Goal: Task Accomplishment & Management: Manage account settings

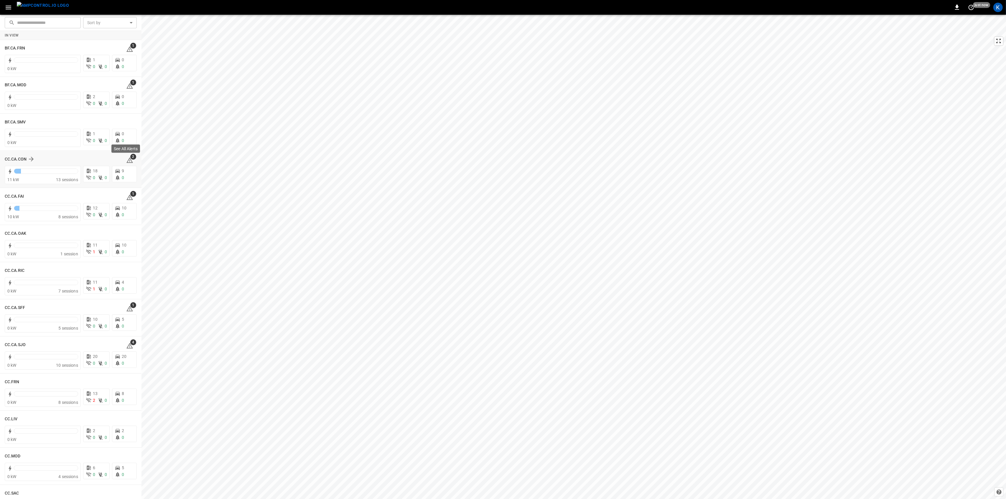
click at [126, 162] on icon at bounding box center [129, 160] width 7 height 7
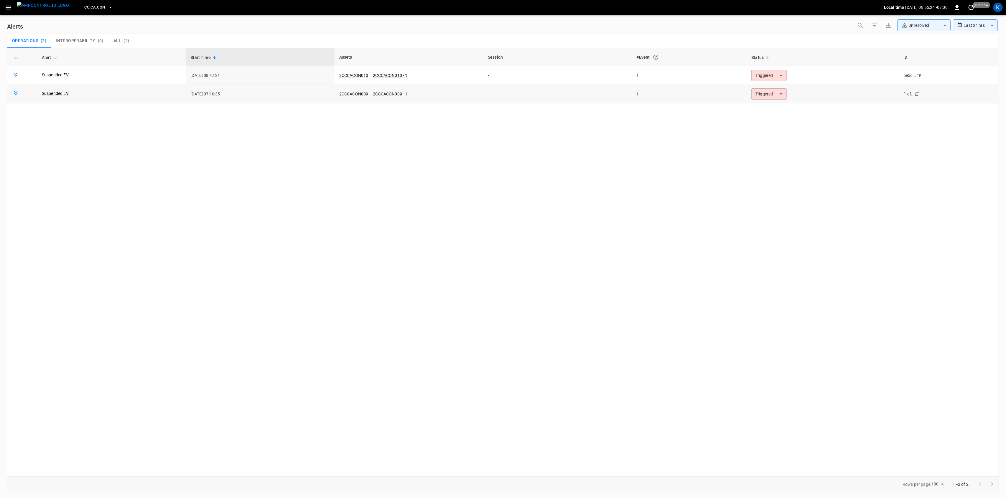
click at [768, 94] on body "**********" at bounding box center [503, 248] width 1006 height 497
click at [772, 105] on li "Resolved" at bounding box center [767, 108] width 37 height 10
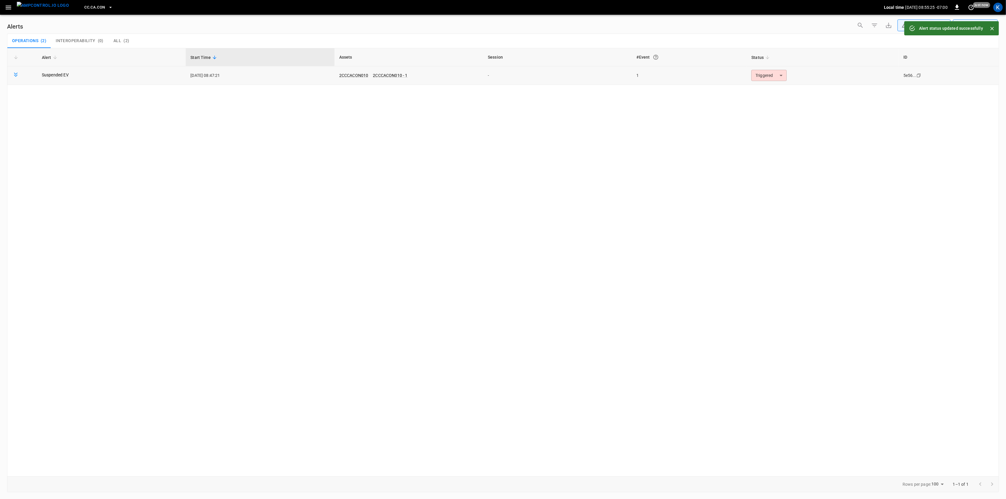
click at [768, 77] on body "**********" at bounding box center [503, 248] width 1006 height 497
click at [767, 85] on li "Resolved" at bounding box center [767, 90] width 37 height 10
click at [10, 6] on icon "button" at bounding box center [8, 7] width 7 height 7
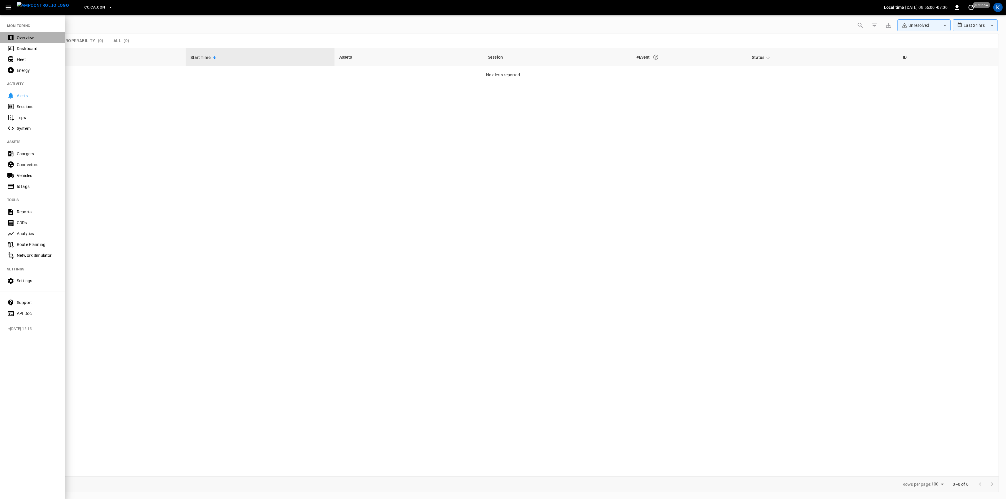
click at [24, 41] on div "Overview" at bounding box center [32, 37] width 65 height 11
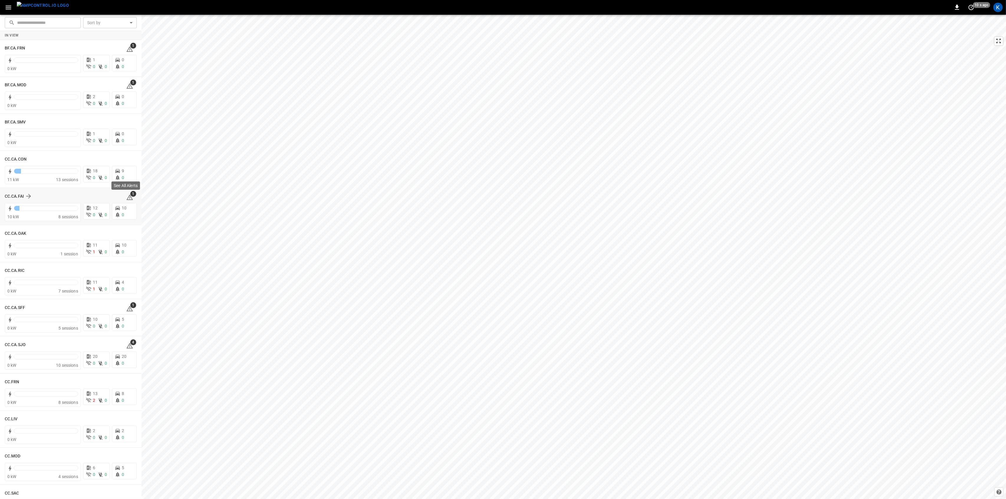
click at [128, 198] on icon at bounding box center [129, 197] width 6 height 6
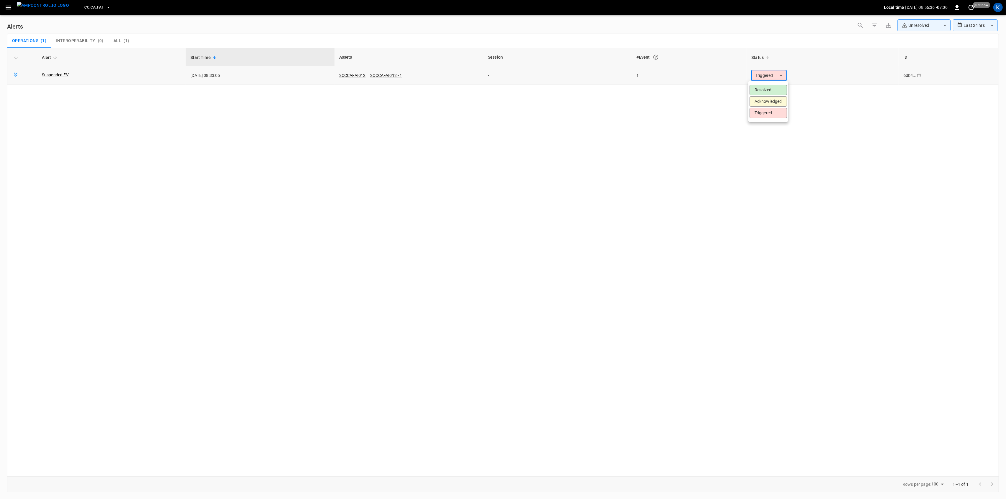
click at [771, 73] on body "**********" at bounding box center [503, 248] width 1006 height 497
click at [773, 88] on li "Resolved" at bounding box center [767, 90] width 37 height 10
click at [8, 7] on icon "button" at bounding box center [9, 8] width 6 height 4
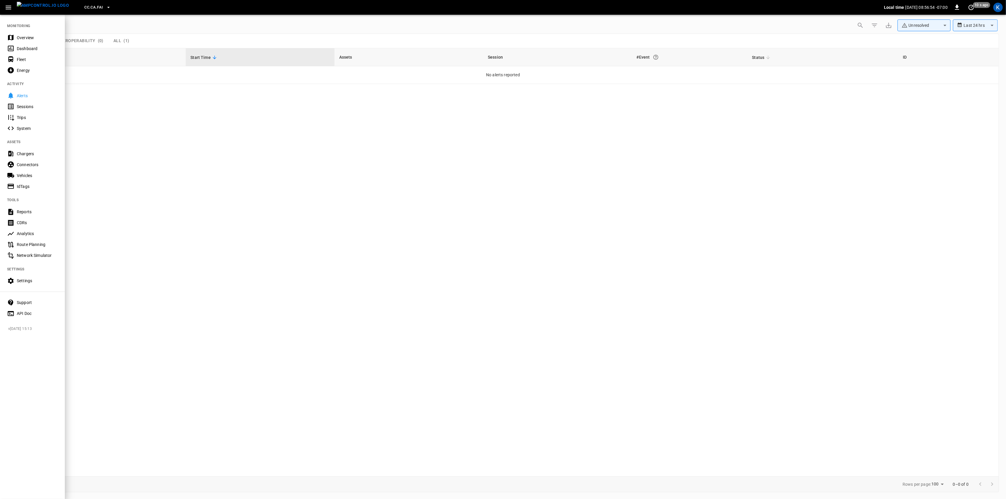
click at [34, 34] on div "Overview" at bounding box center [32, 37] width 65 height 11
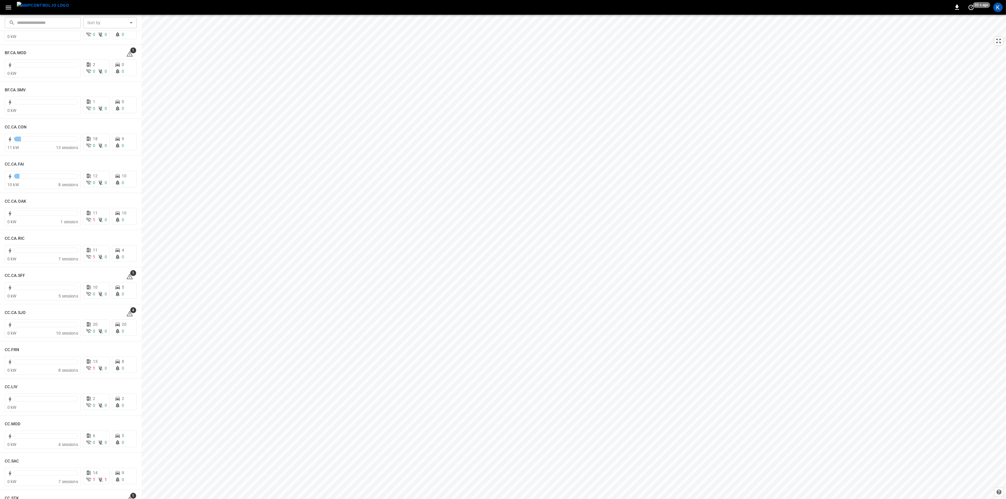
scroll to position [157, 0]
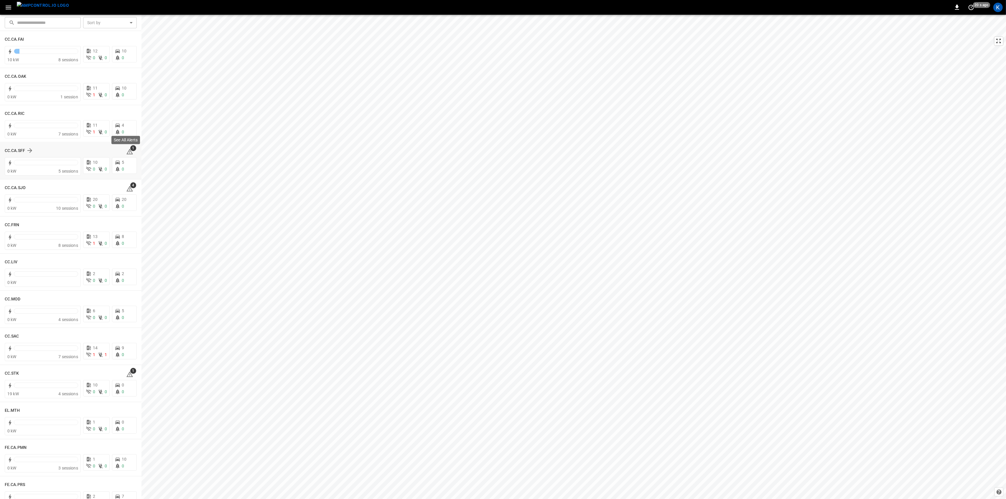
click at [130, 151] on span "1" at bounding box center [133, 148] width 6 height 6
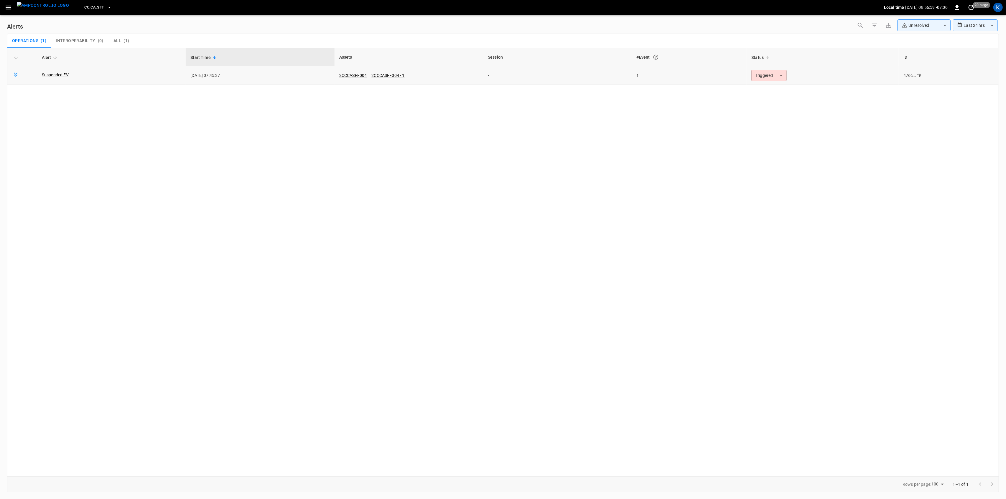
click at [766, 78] on body "**********" at bounding box center [503, 248] width 1006 height 497
click at [758, 88] on li "Resolved" at bounding box center [767, 90] width 37 height 10
click at [6, 10] on icon "button" at bounding box center [8, 7] width 7 height 7
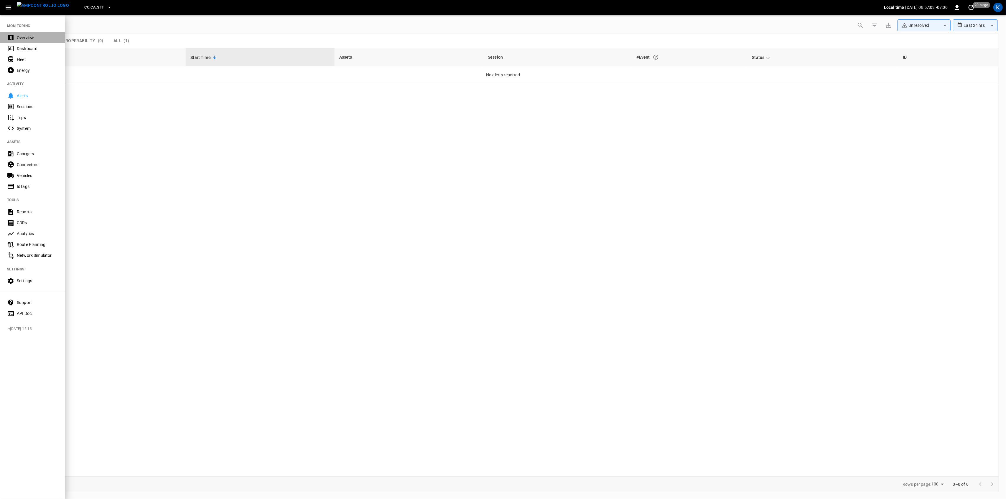
click at [24, 38] on div "Overview" at bounding box center [37, 38] width 41 height 6
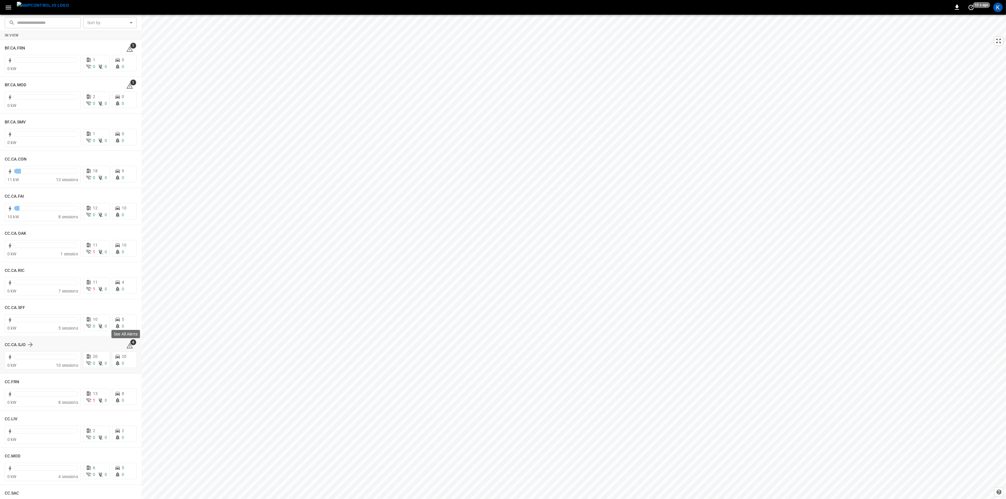
click at [126, 348] on icon at bounding box center [129, 345] width 7 height 7
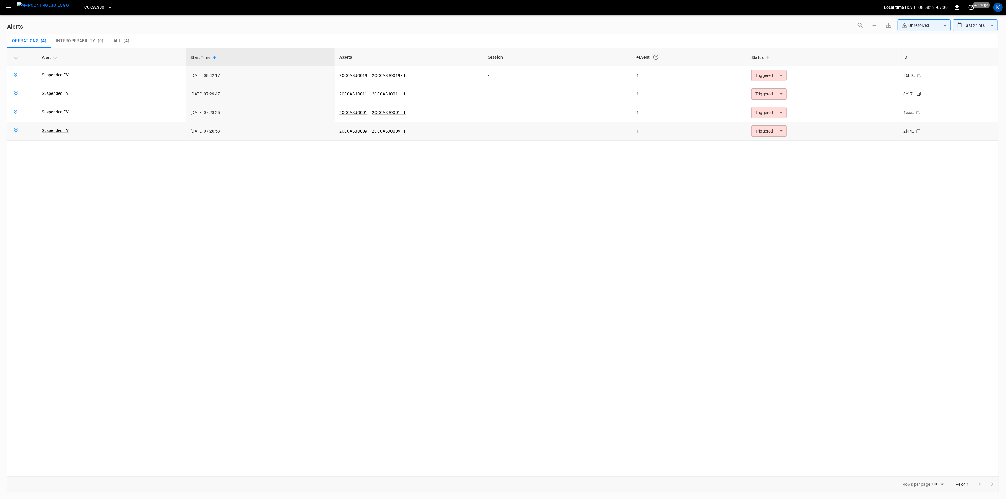
click at [771, 132] on body "**********" at bounding box center [503, 248] width 1006 height 497
click at [765, 148] on li "Resolved" at bounding box center [767, 146] width 37 height 10
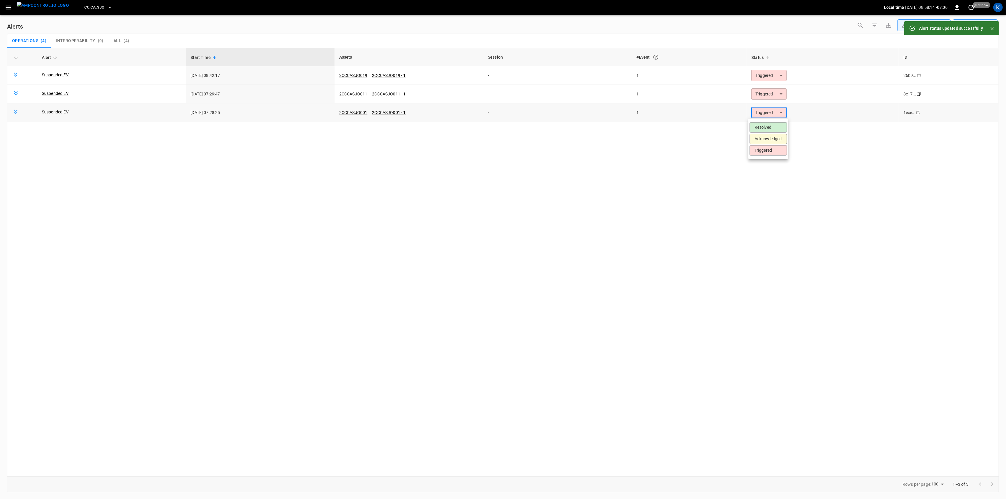
click at [764, 115] on body "**********" at bounding box center [503, 248] width 1006 height 497
click at [759, 125] on li "Resolved" at bounding box center [767, 127] width 37 height 10
click at [761, 100] on td "Triggered ********* ​" at bounding box center [822, 94] width 152 height 19
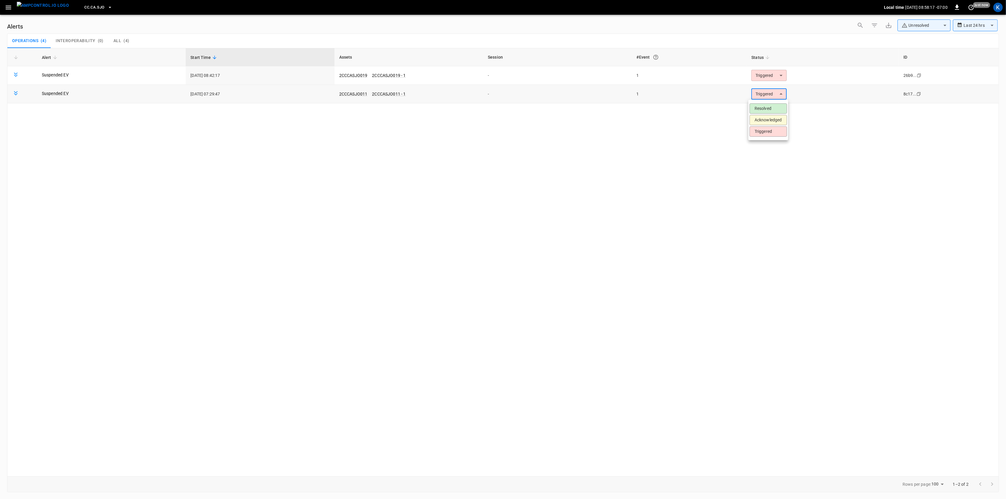
click at [760, 98] on body "**********" at bounding box center [503, 248] width 1006 height 497
click at [756, 106] on li "Resolved" at bounding box center [767, 108] width 37 height 10
drag, startPoint x: 772, startPoint y: 73, endPoint x: 776, endPoint y: 72, distance: 4.0
click at [773, 72] on body "**********" at bounding box center [503, 248] width 1006 height 497
click at [764, 92] on li "Resolved" at bounding box center [767, 90] width 37 height 10
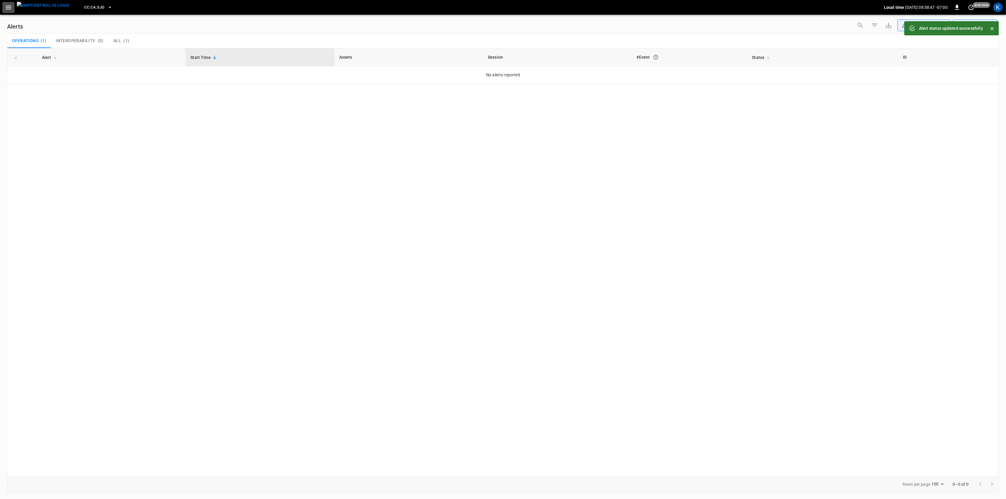
click at [14, 9] on div "CC.CA.SJO Local time [DATE] 08:58:47 -07:00 0 just now K" at bounding box center [503, 7] width 1006 height 15
click at [12, 10] on button "button" at bounding box center [8, 7] width 12 height 11
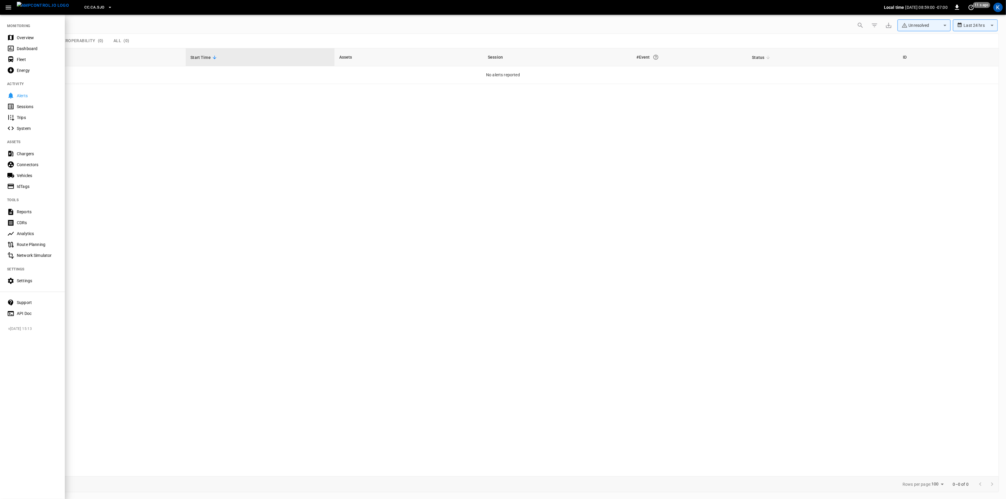
click at [9, 7] on icon "button" at bounding box center [9, 8] width 6 height 4
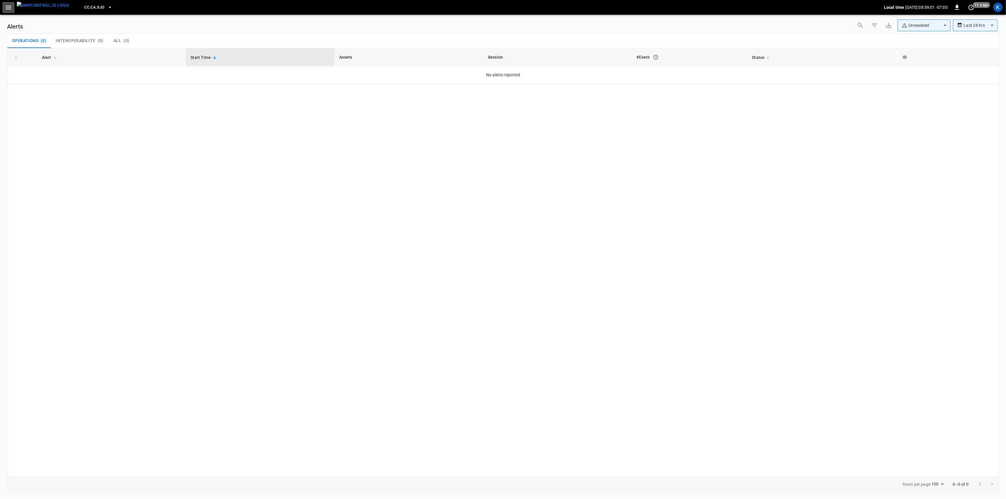
click at [9, 7] on icon "button" at bounding box center [9, 8] width 6 height 4
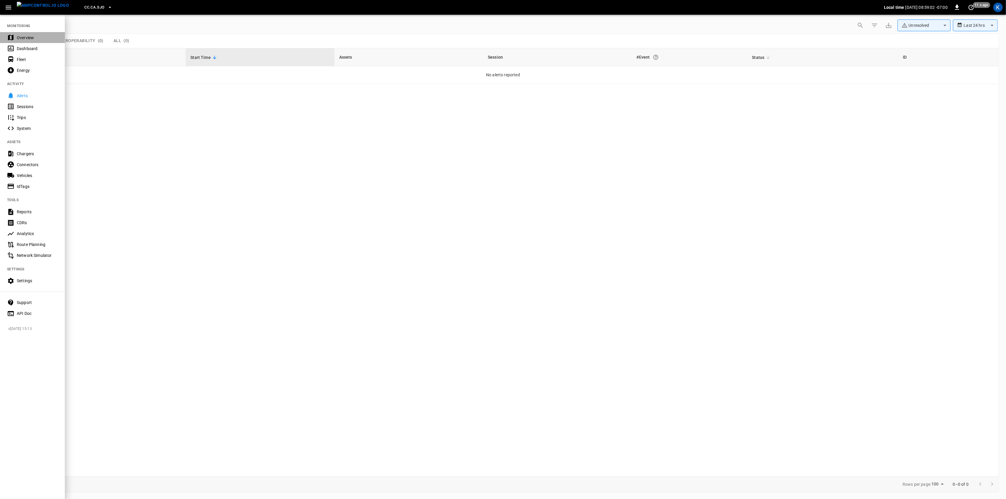
click at [24, 34] on div "Overview" at bounding box center [32, 37] width 65 height 11
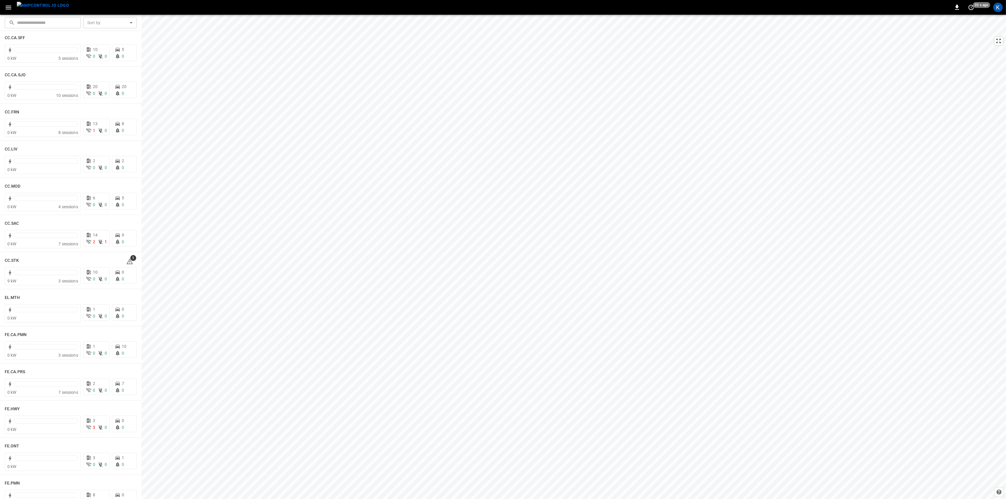
scroll to position [354, 0]
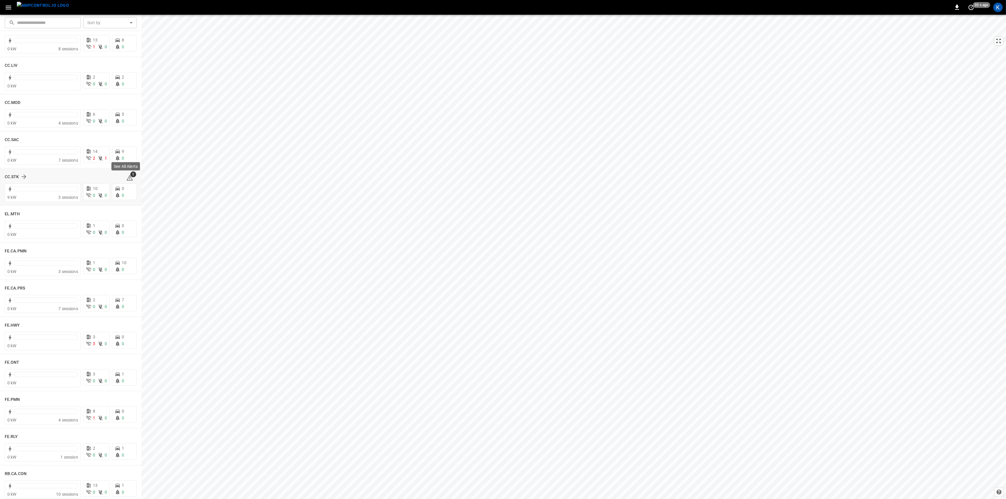
click at [128, 179] on icon at bounding box center [129, 177] width 7 height 7
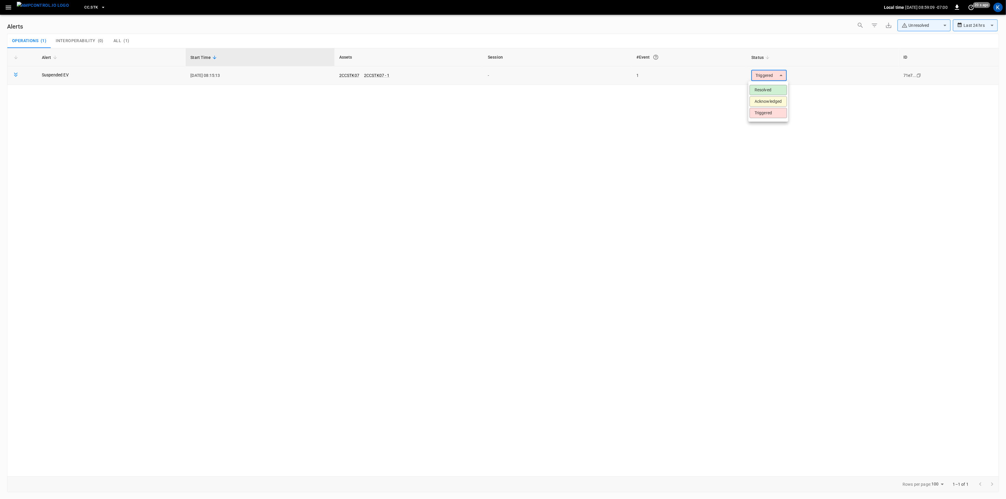
click at [763, 74] on body "**********" at bounding box center [503, 248] width 1006 height 497
click at [772, 93] on li "Resolved" at bounding box center [767, 90] width 37 height 10
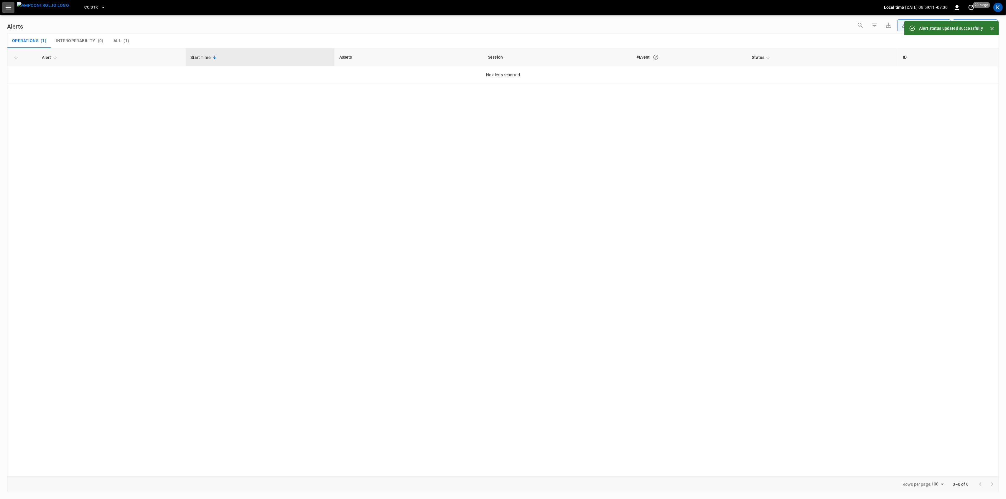
click at [11, 7] on icon "button" at bounding box center [9, 8] width 6 height 4
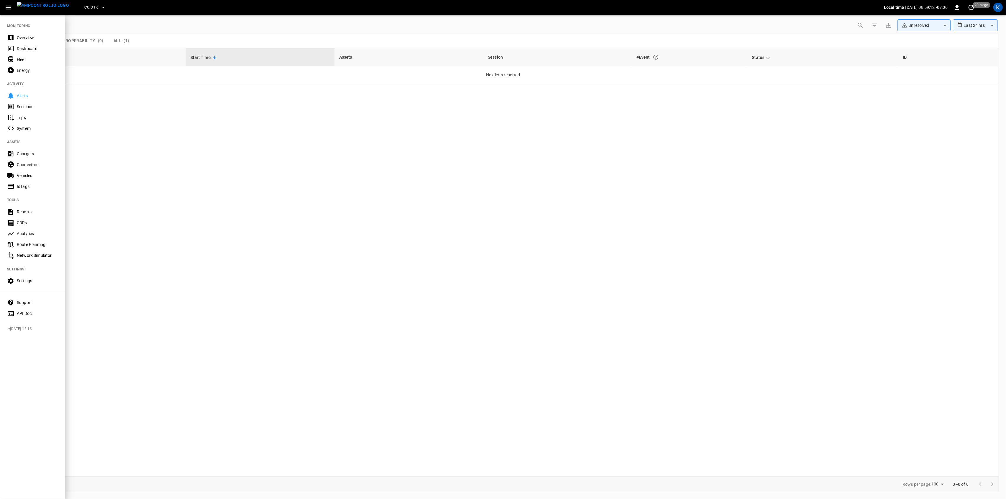
click at [22, 36] on div "Overview" at bounding box center [37, 38] width 41 height 6
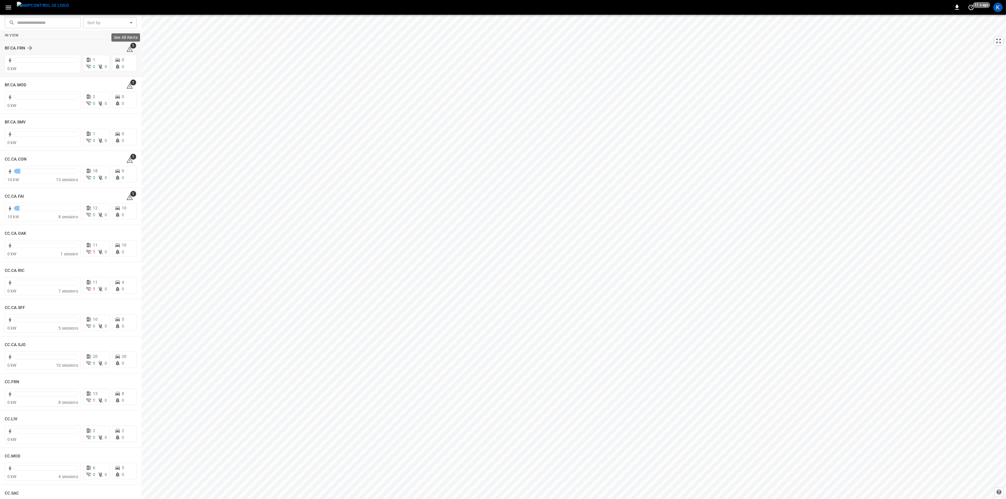
click at [130, 47] on span "1" at bounding box center [133, 46] width 6 height 6
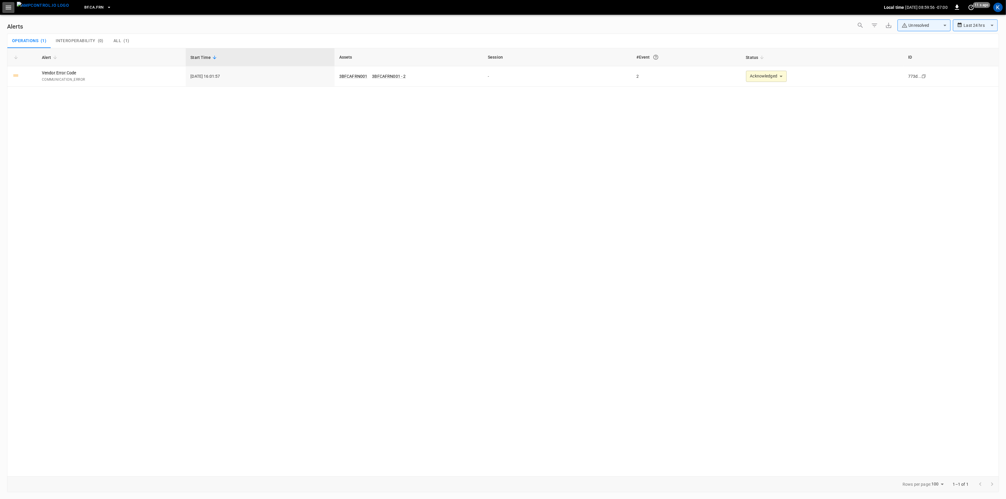
click at [3, 7] on button "button" at bounding box center [8, 7] width 12 height 11
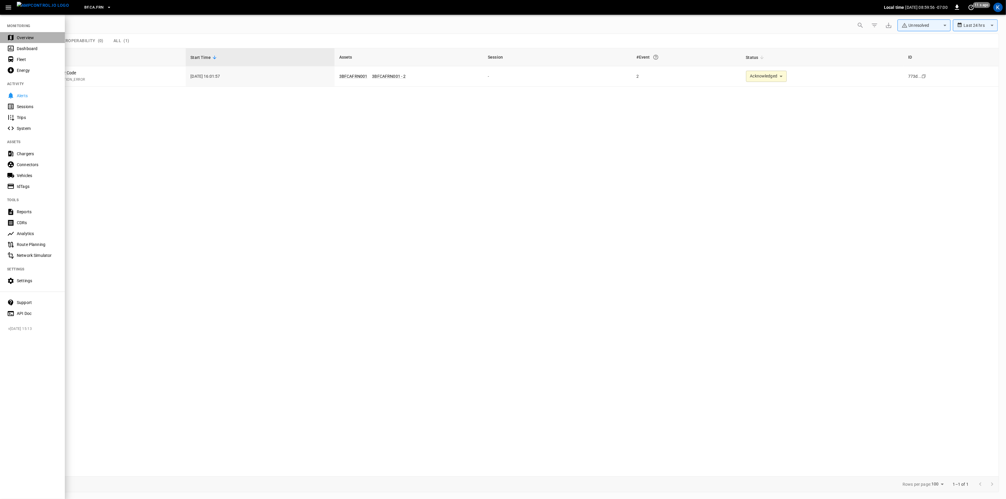
click at [29, 37] on div "Overview" at bounding box center [37, 38] width 41 height 6
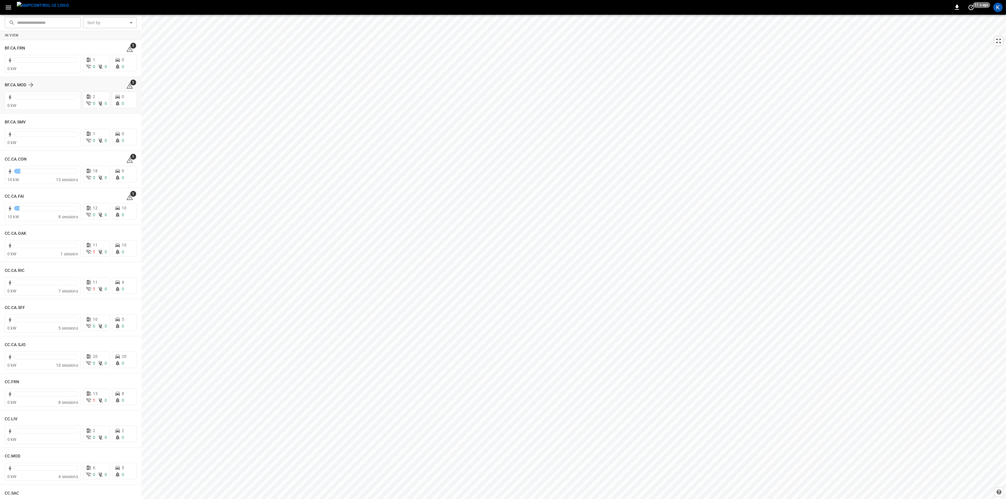
click at [130, 88] on div "1" at bounding box center [131, 84] width 11 height 9
click at [126, 85] on icon at bounding box center [129, 86] width 6 height 6
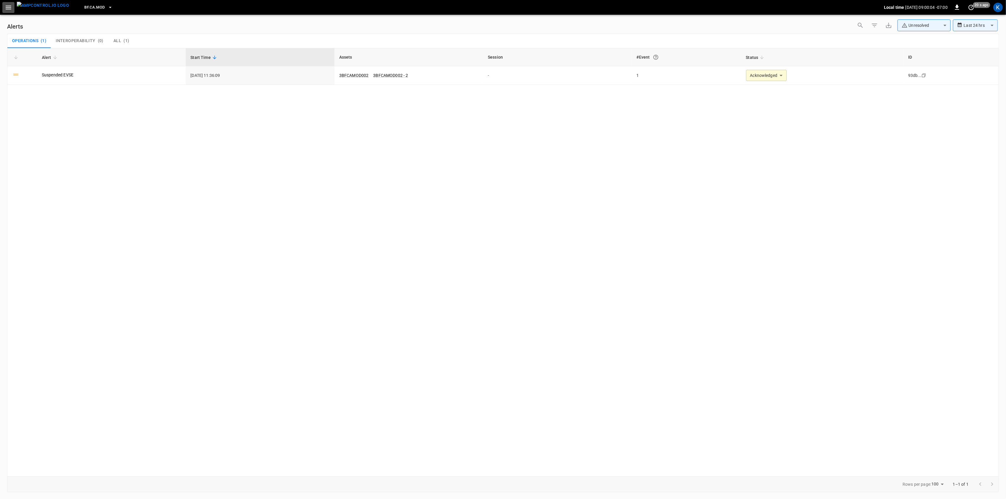
click at [6, 6] on icon "button" at bounding box center [8, 7] width 7 height 7
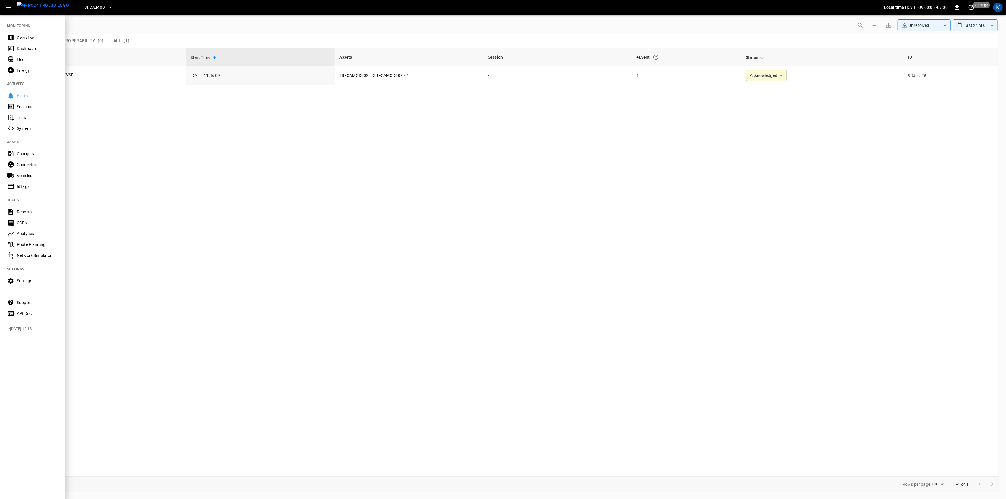
click at [14, 35] on icon at bounding box center [10, 37] width 7 height 7
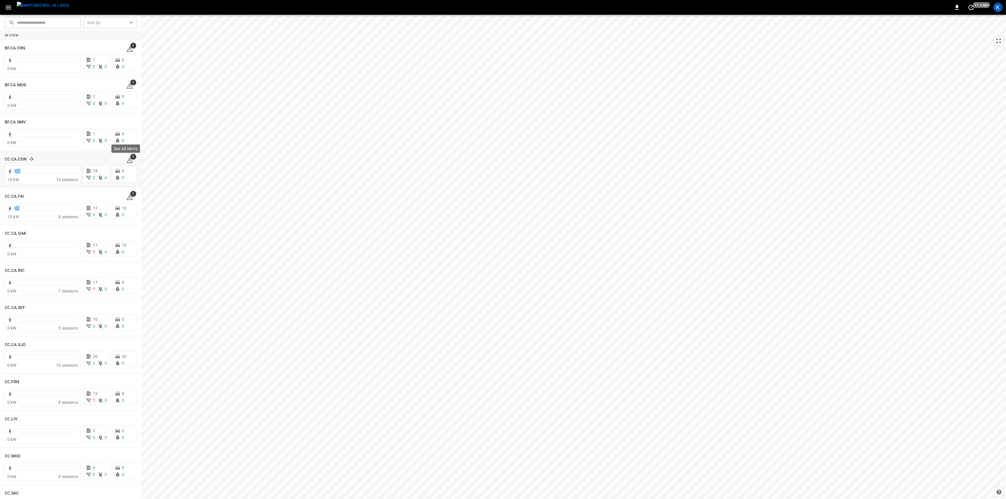
click at [128, 161] on icon at bounding box center [129, 160] width 7 height 7
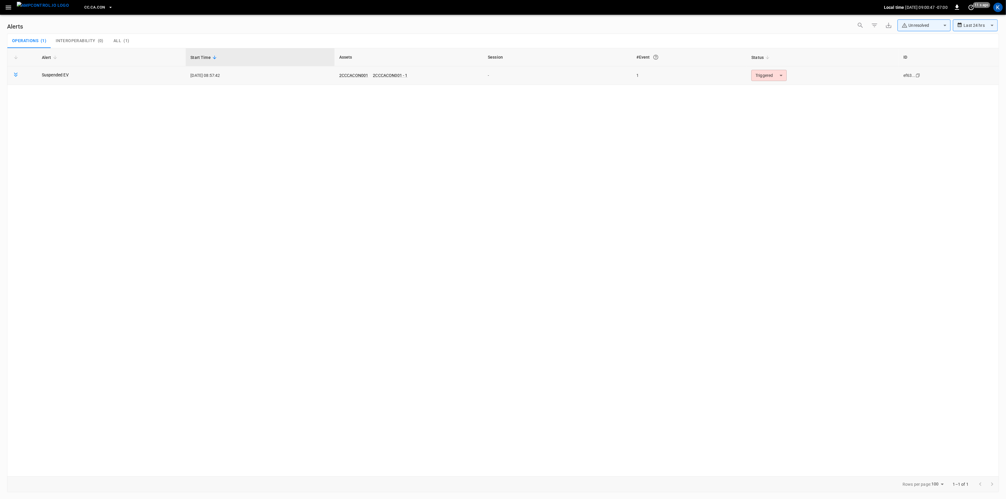
click at [778, 73] on body "**********" at bounding box center [503, 248] width 1006 height 497
click at [771, 86] on li "Resolved" at bounding box center [767, 90] width 37 height 10
click at [14, 11] on div "CC.CA.CON Local time [DATE] 09:00:49 -07:00 0 11 s ago K" at bounding box center [503, 7] width 1006 height 15
click at [11, 11] on button "button" at bounding box center [8, 7] width 12 height 11
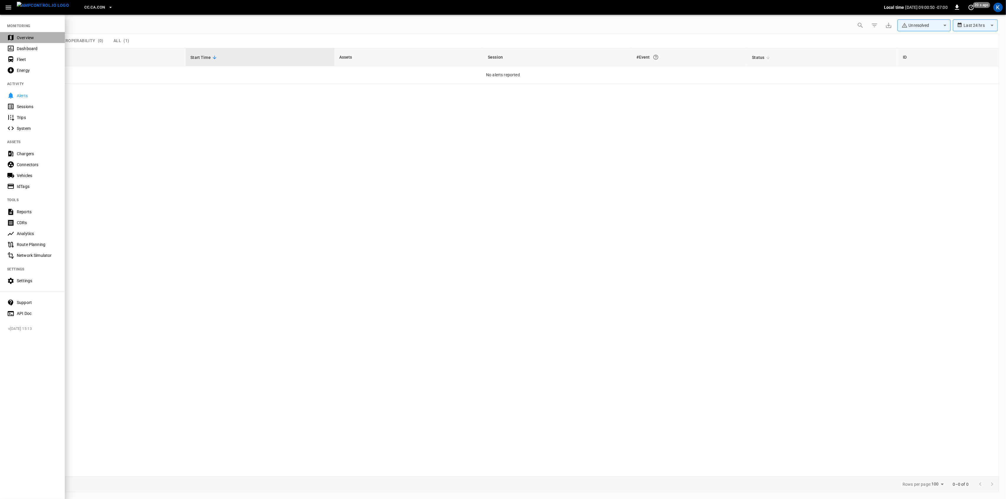
click at [24, 39] on div "Overview" at bounding box center [37, 38] width 41 height 6
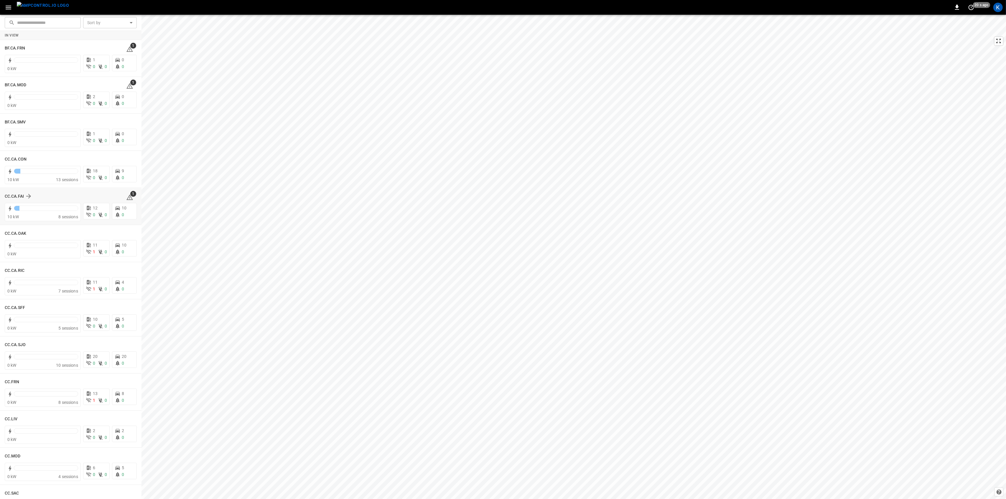
click at [127, 189] on div "CC.CA.FAI 1 10 kW 8 sessions 12 0 0 10 0" at bounding box center [70, 206] width 141 height 37
click at [128, 194] on div "See All Alerts" at bounding box center [126, 187] width 30 height 13
click at [130, 197] on div "1" at bounding box center [131, 195] width 11 height 9
click at [127, 198] on icon at bounding box center [129, 197] width 7 height 7
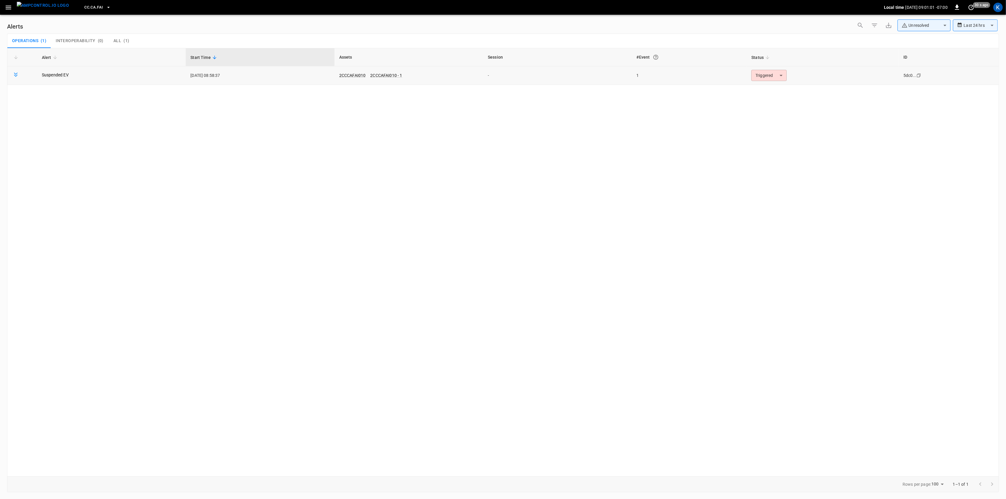
click at [767, 79] on body "**********" at bounding box center [503, 248] width 1006 height 497
click at [771, 85] on li "Resolved" at bounding box center [767, 90] width 37 height 10
drag, startPoint x: 11, startPoint y: 7, endPoint x: 9, endPoint y: 10, distance: 3.8
click at [11, 7] on icon "button" at bounding box center [8, 7] width 7 height 7
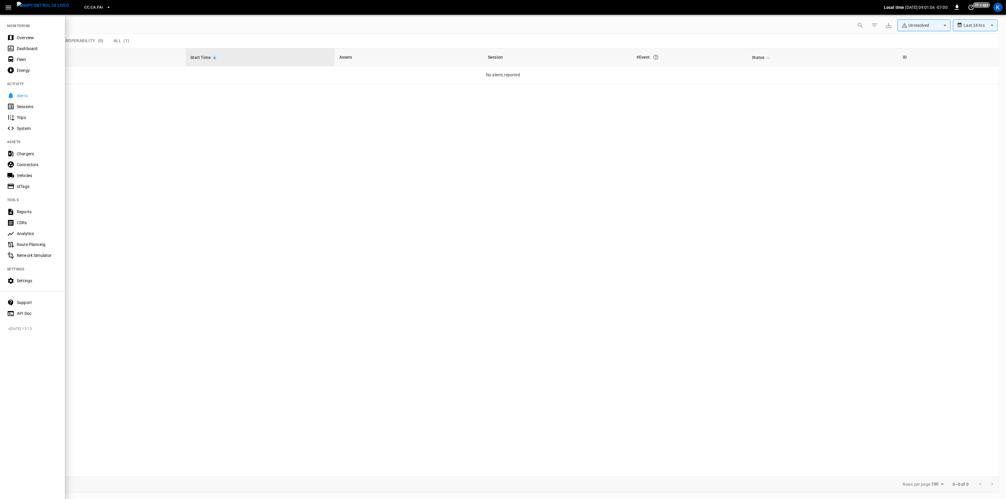
click at [19, 36] on div "Overview" at bounding box center [37, 38] width 41 height 6
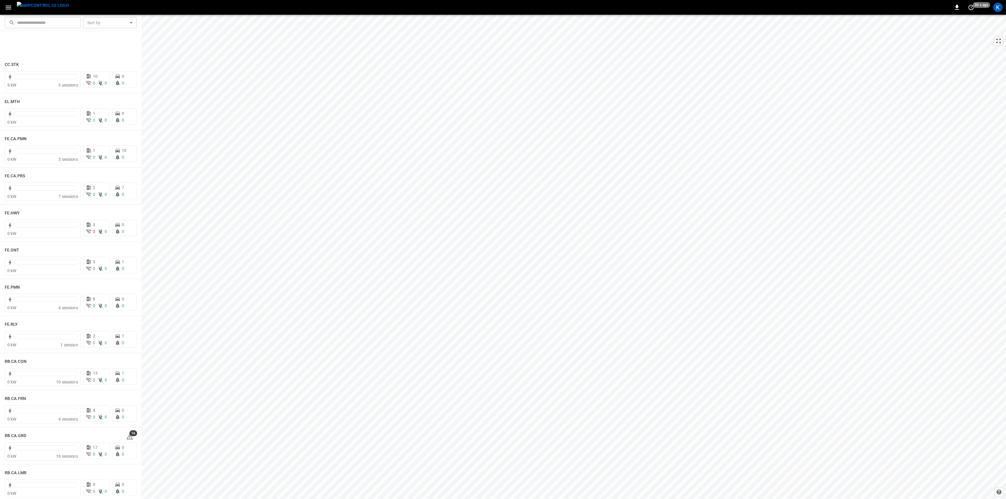
scroll to position [734, 0]
